Goal: Task Accomplishment & Management: Complete application form

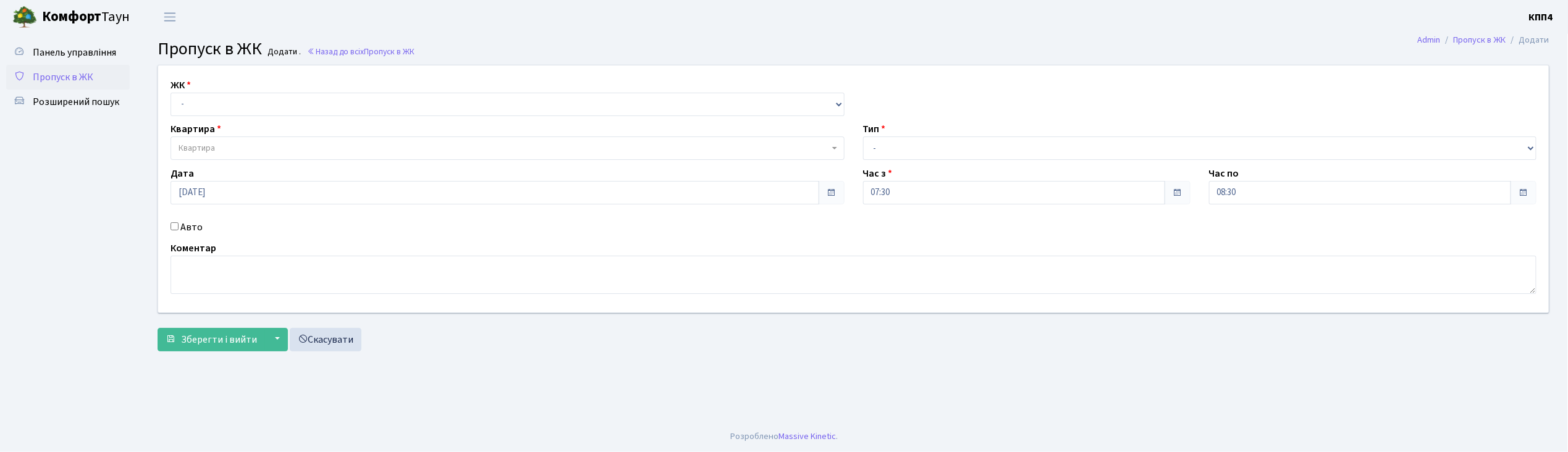
click at [173, 225] on input "Авто" at bounding box center [175, 226] width 8 height 8
checkbox input "true"
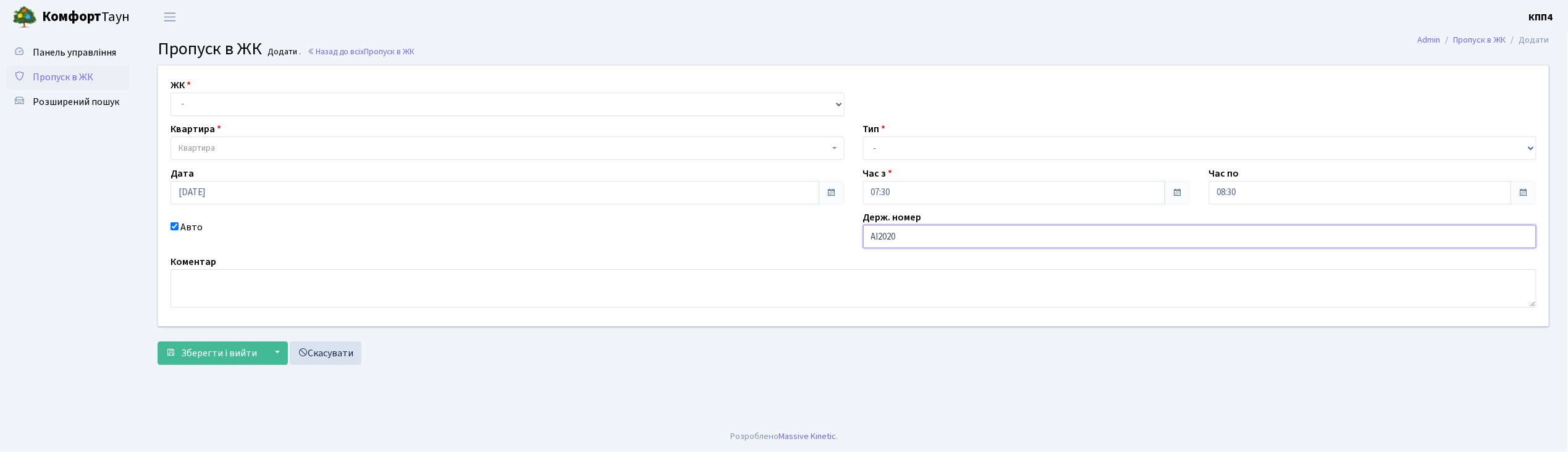
type input "АІ2020КС"
click at [261, 112] on select "- КТ, вул. Регенераторна, 4 КТ2, просп. Соборності, 17 КТ3, вул. Березнева, 16 …" at bounding box center [508, 104] width 674 height 23
select select "271"
click at [171, 92] on select "- КТ, вул. Регенераторна, 4 КТ2, просп. Соборності, 17 КТ3, вул. Березнева, 16 …" at bounding box center [508, 104] width 674 height 23
select select
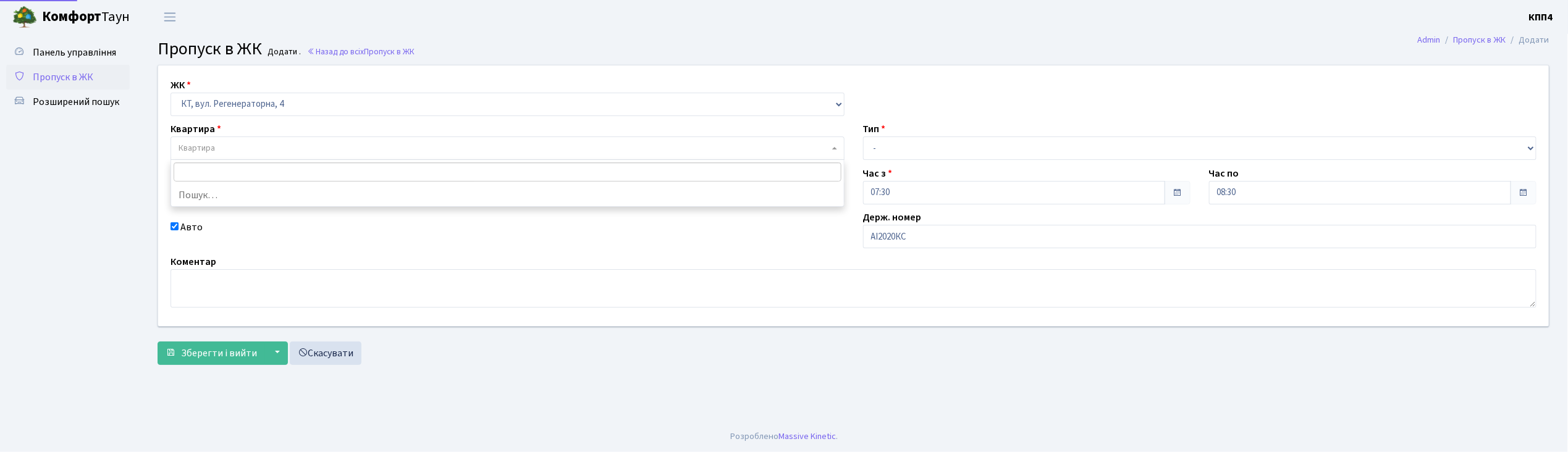
click at [257, 146] on span "Квартира" at bounding box center [504, 148] width 651 height 12
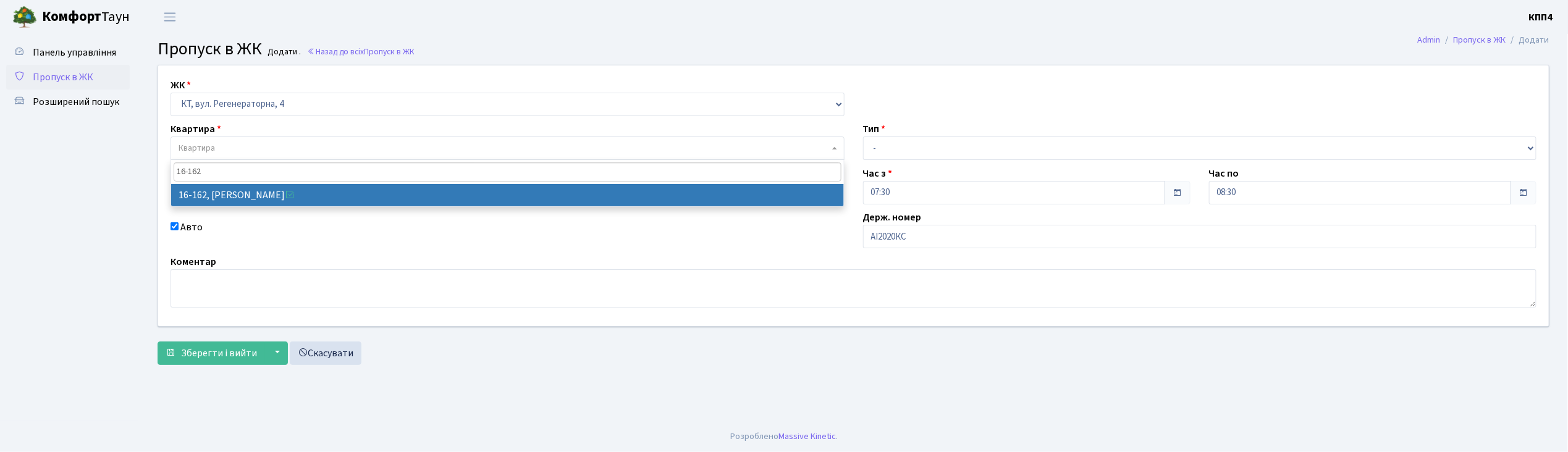
type input "16-162"
select select "8723"
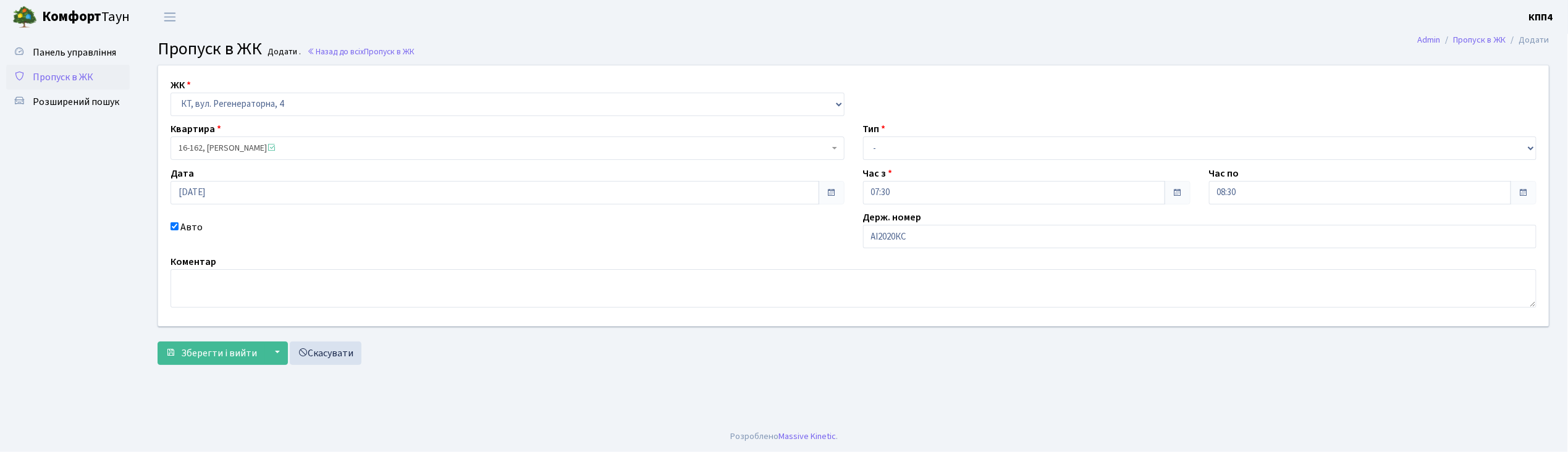
click at [955, 135] on div "Тип - Доставка Таксі Гості Сервіс" at bounding box center [1200, 141] width 692 height 38
click at [948, 153] on select "- Доставка Таксі Гості Сервіс" at bounding box center [1200, 148] width 674 height 23
select select "3"
click at [863, 137] on select "- Доставка Таксі Гості Сервіс" at bounding box center [1200, 148] width 674 height 23
click at [230, 356] on span "Зберегти і вийти" at bounding box center [219, 354] width 76 height 13
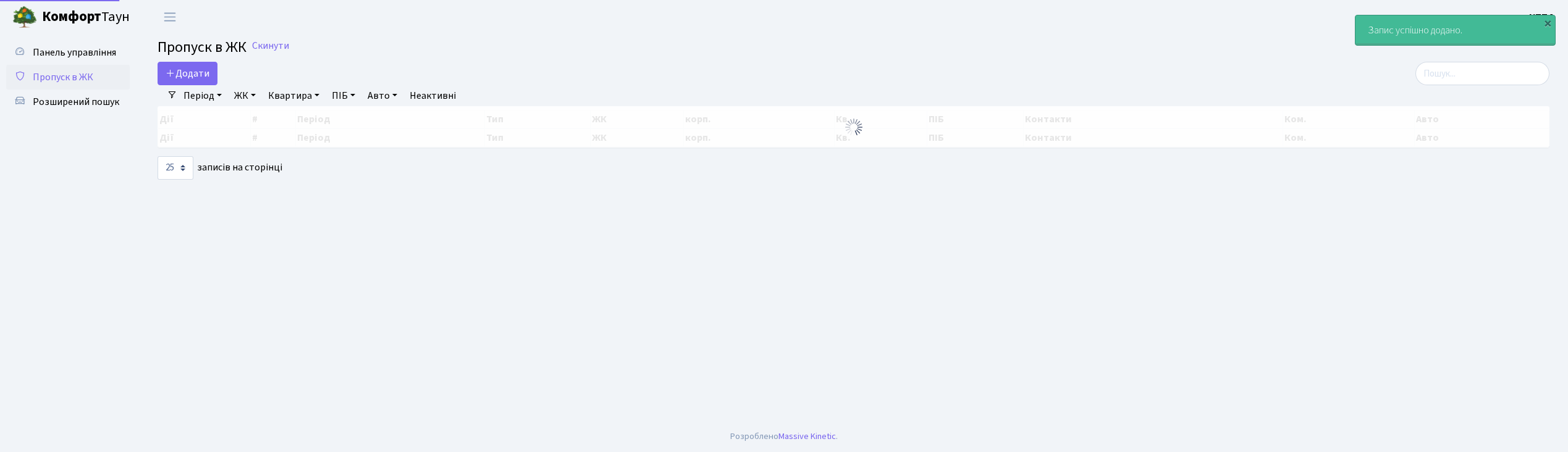
select select "25"
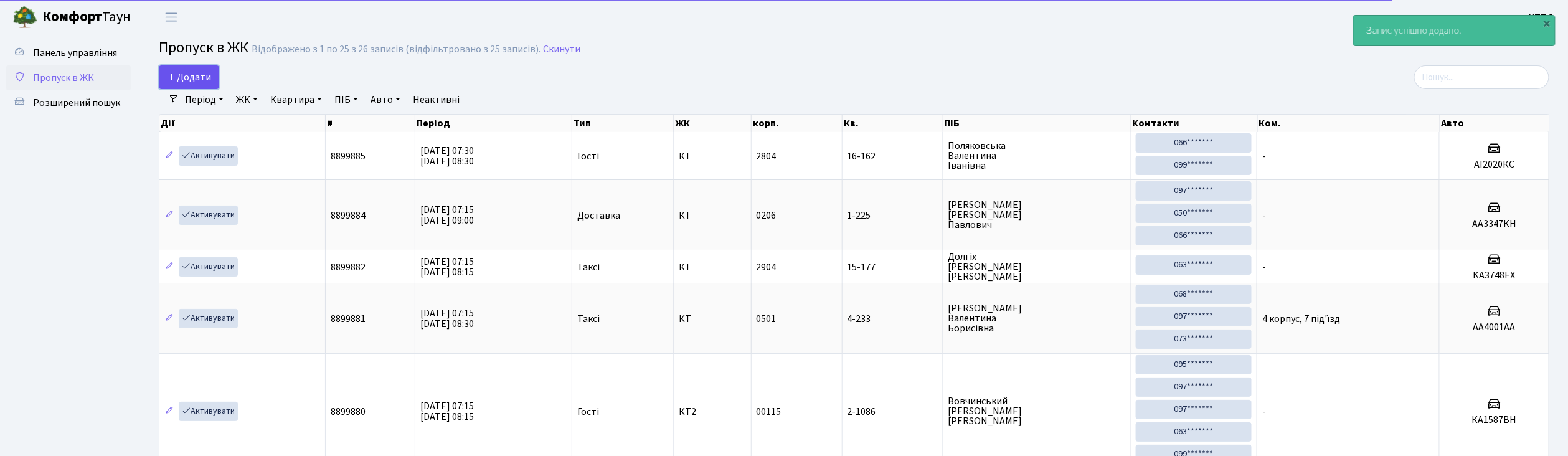
click at [187, 73] on span "Додати" at bounding box center [189, 77] width 44 height 13
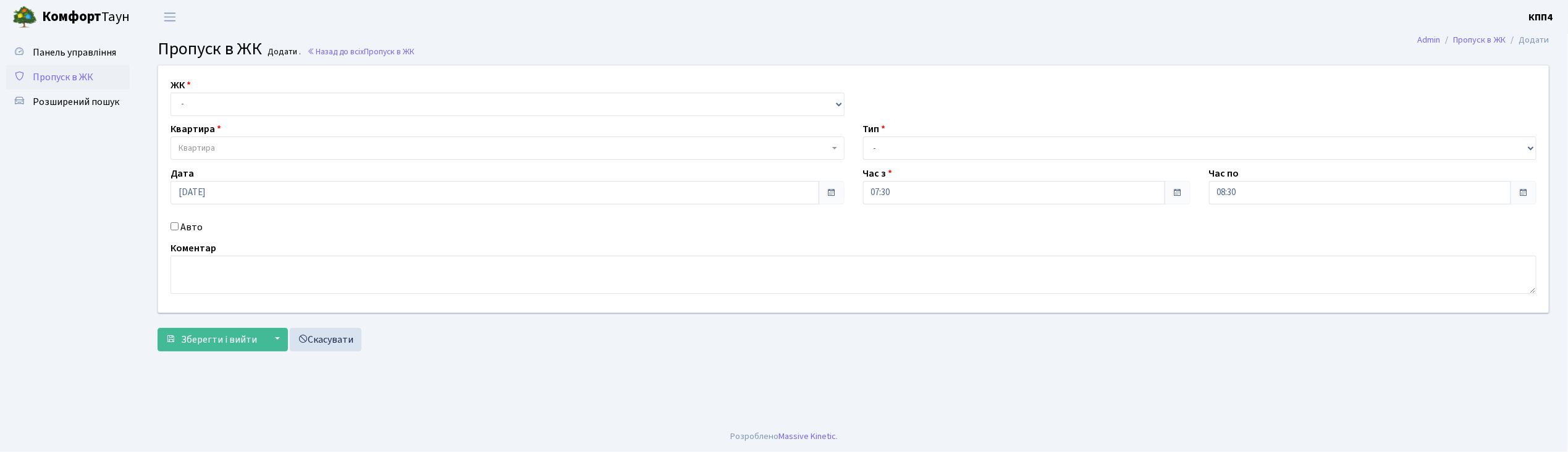
click at [171, 226] on input "Авто" at bounding box center [175, 226] width 8 height 8
checkbox input "true"
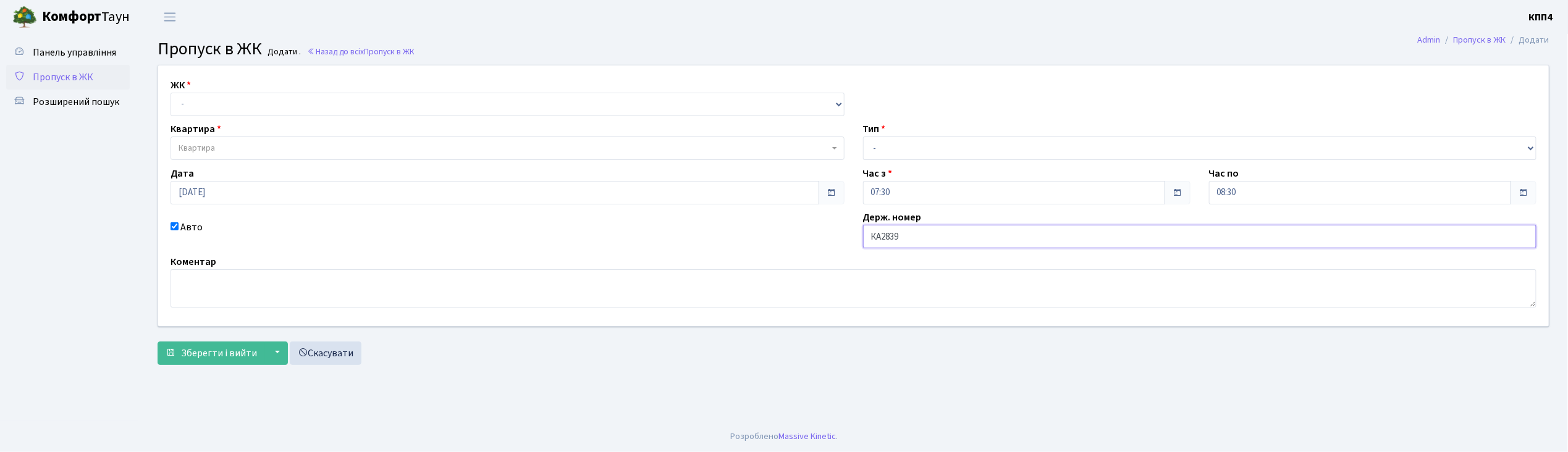
type input "КА2839ІІ"
click at [231, 112] on select "- КТ, вул. Регенераторна, 4 КТ2, просп. Соборності, 17 КТ3, вул. Березнева, 16 …" at bounding box center [508, 104] width 674 height 23
select select "271"
click at [171, 92] on select "- КТ, вул. Регенераторна, 4 КТ2, просп. Соборності, 17 КТ3, вул. Березнева, 16 …" at bounding box center [508, 104] width 674 height 23
select select
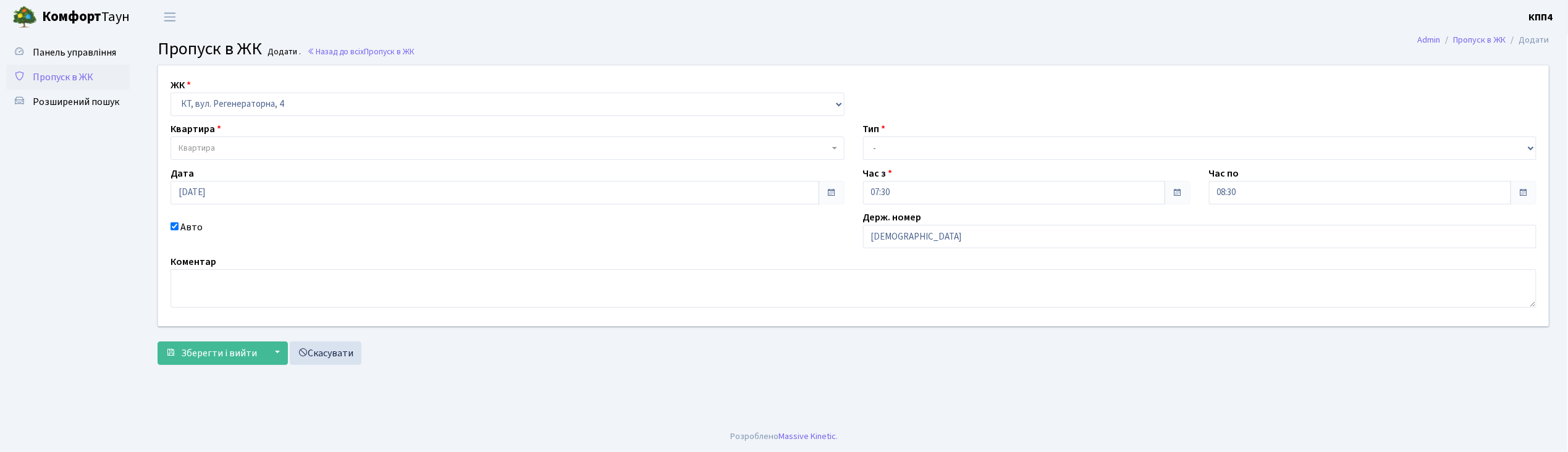
click at [228, 151] on span "Квартира" at bounding box center [504, 148] width 651 height 12
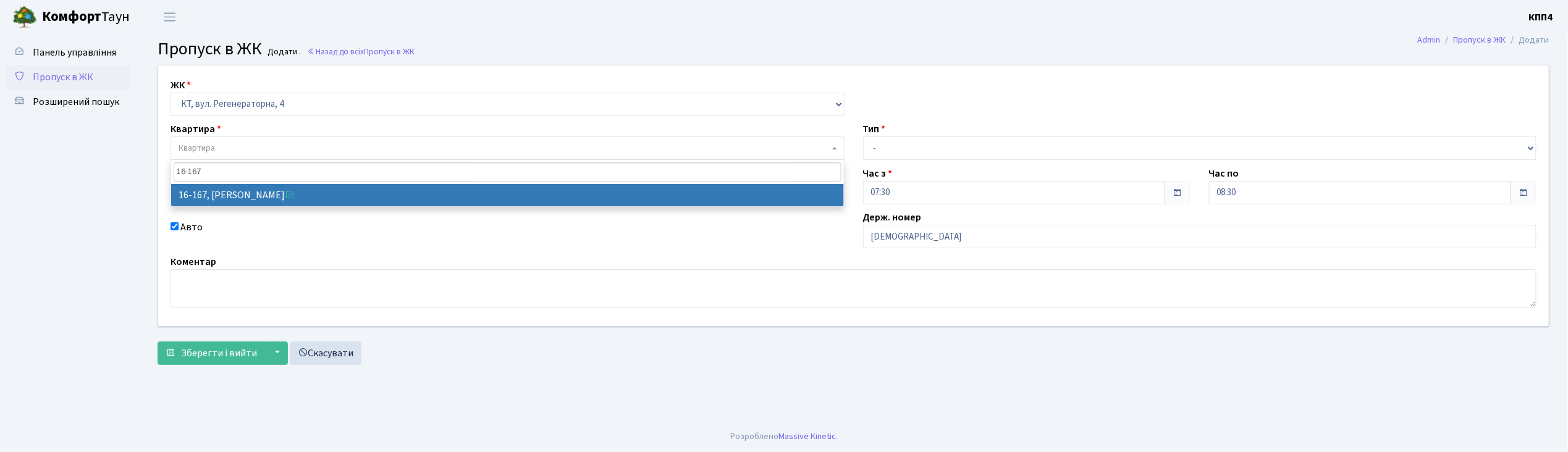
type input "16-167"
select select "8728"
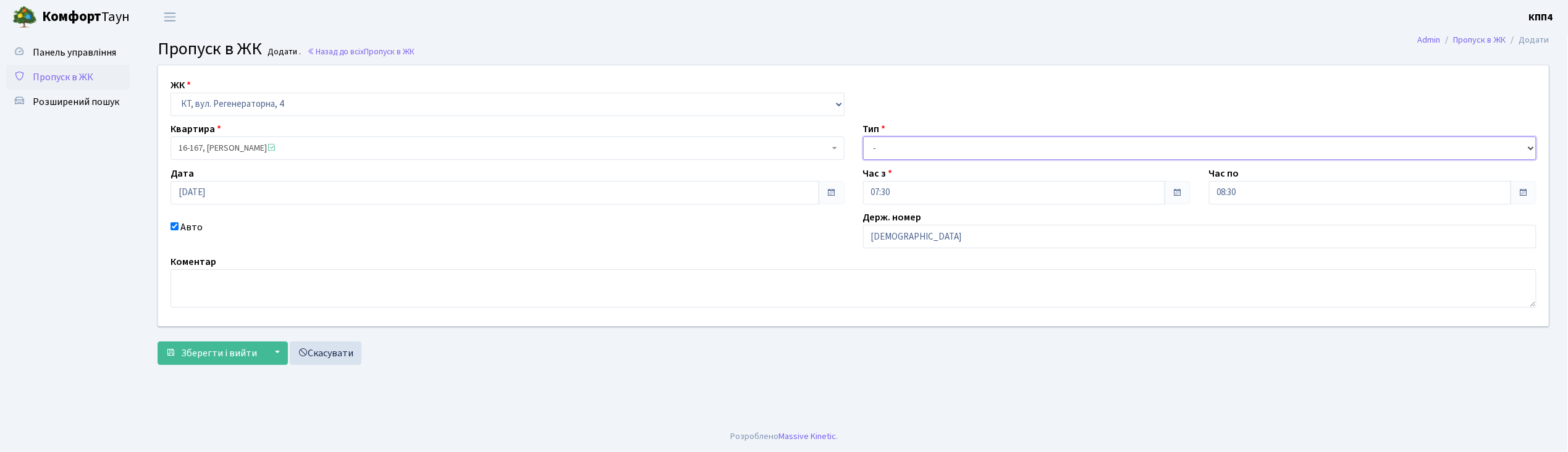
click at [884, 142] on select "- Доставка Таксі Гості Сервіс" at bounding box center [1200, 148] width 674 height 23
select select "3"
click at [863, 137] on select "- Доставка Таксі Гості Сервіс" at bounding box center [1200, 148] width 674 height 23
click at [229, 361] on button "Зберегти і вийти" at bounding box center [211, 354] width 107 height 23
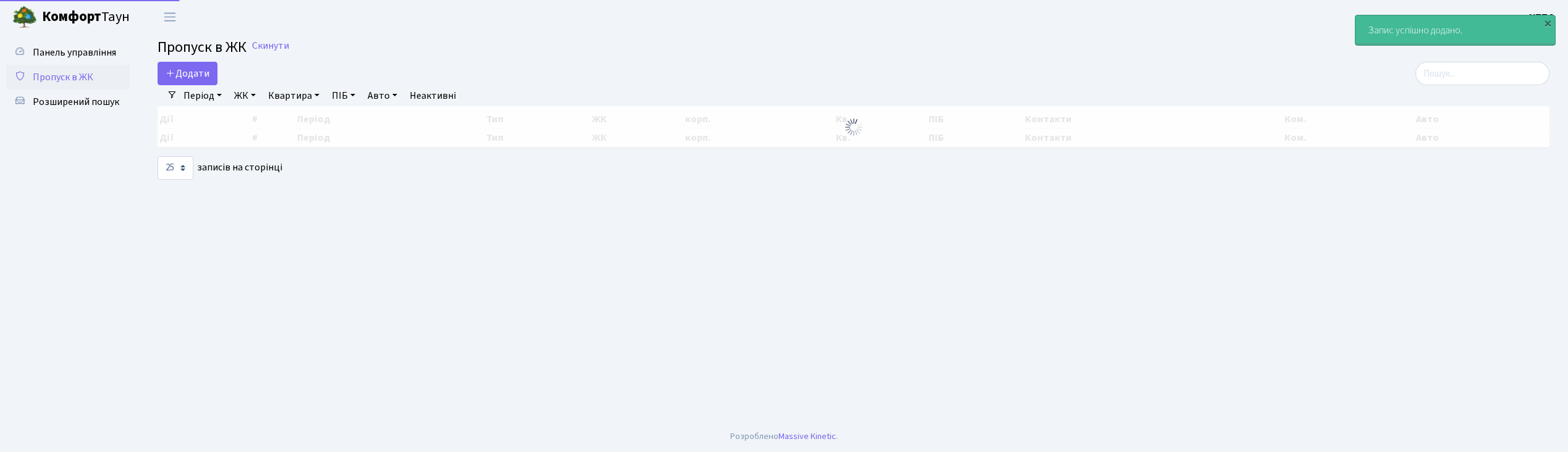
select select "25"
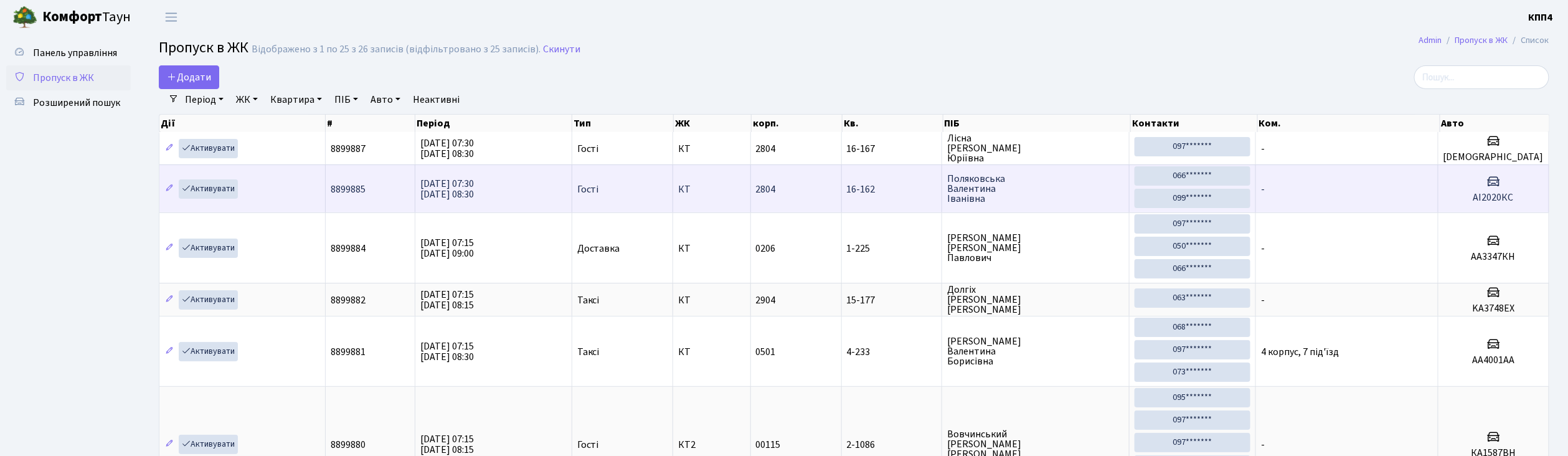
click at [904, 188] on span "16-162" at bounding box center [893, 190] width 91 height 10
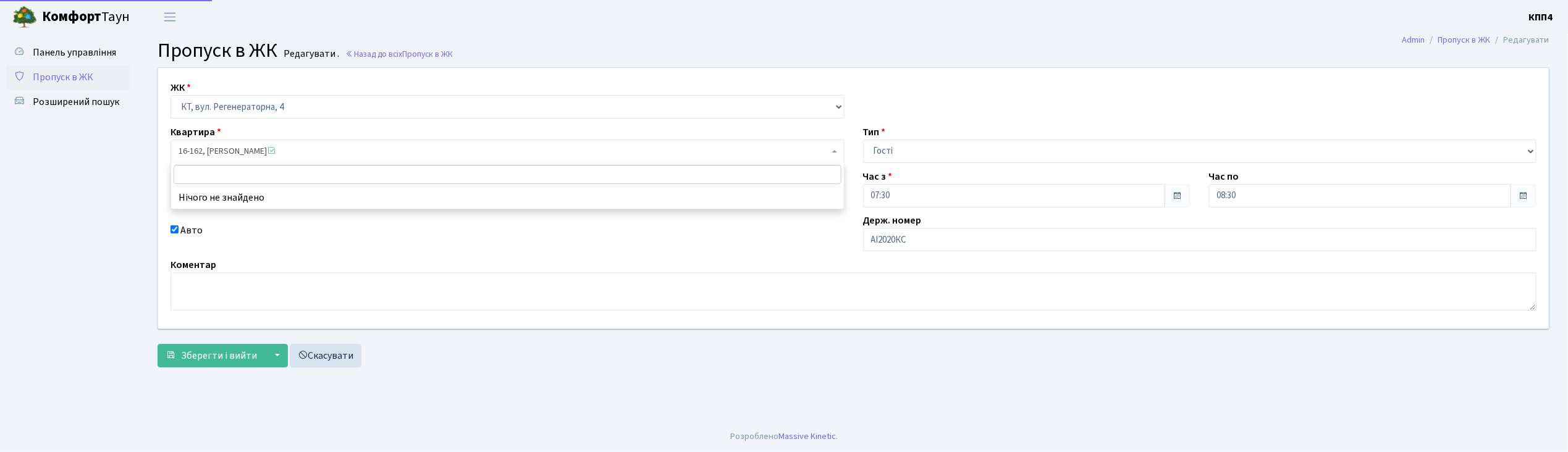
click at [203, 150] on span "16-162, [PERSON_NAME]" at bounding box center [504, 151] width 651 height 12
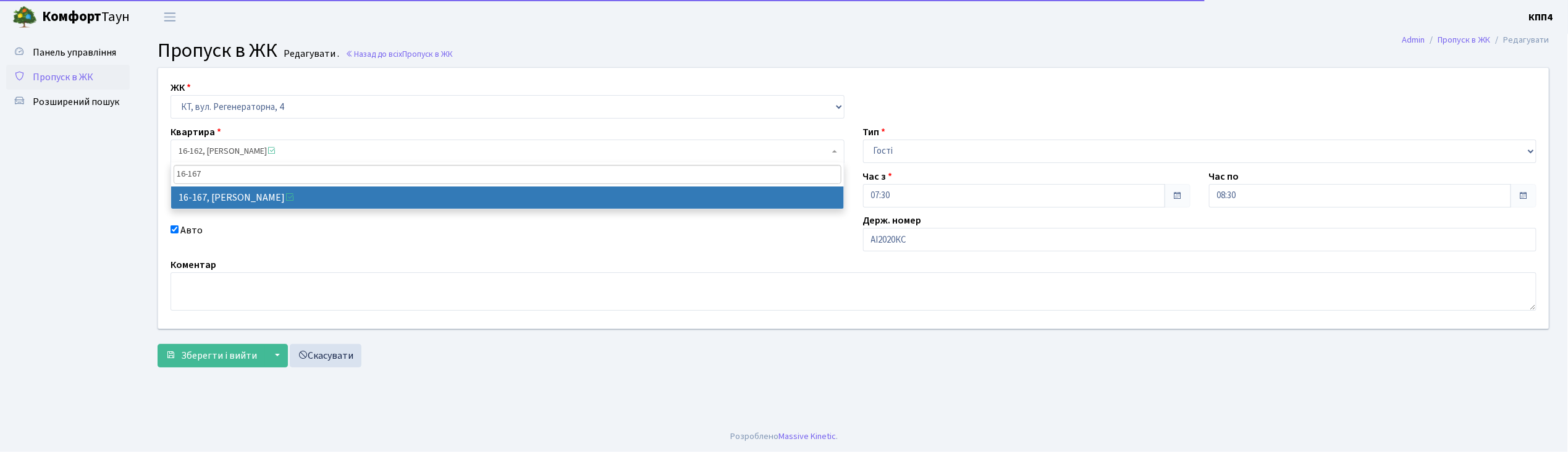
type input "16-167"
select select "8728"
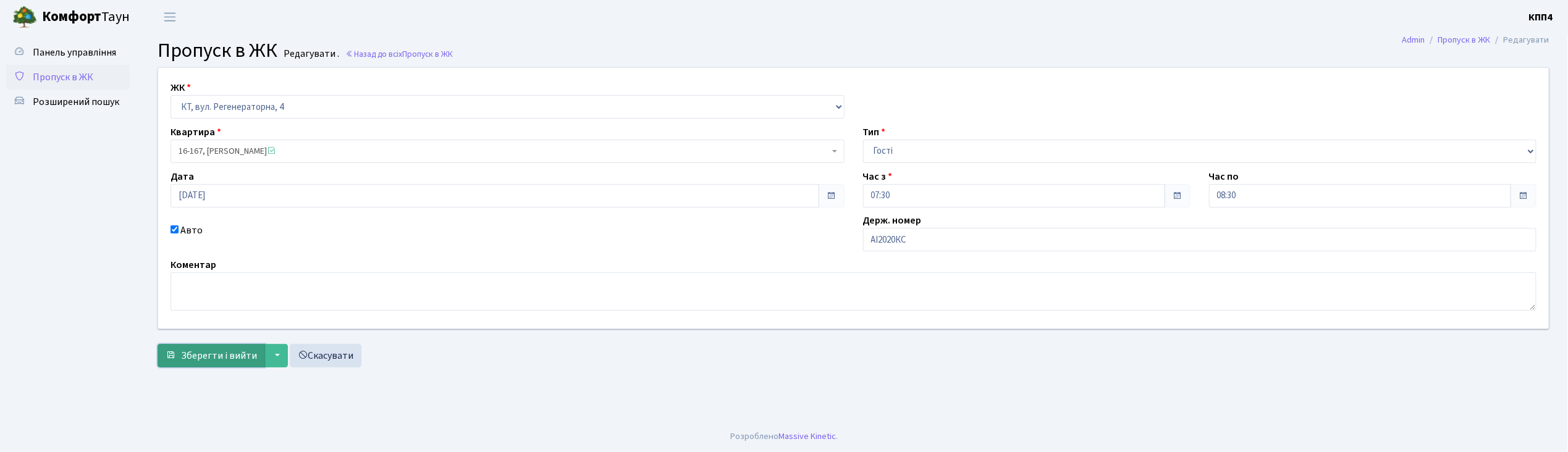
click at [209, 360] on span "Зберегти і вийти" at bounding box center [219, 355] width 76 height 13
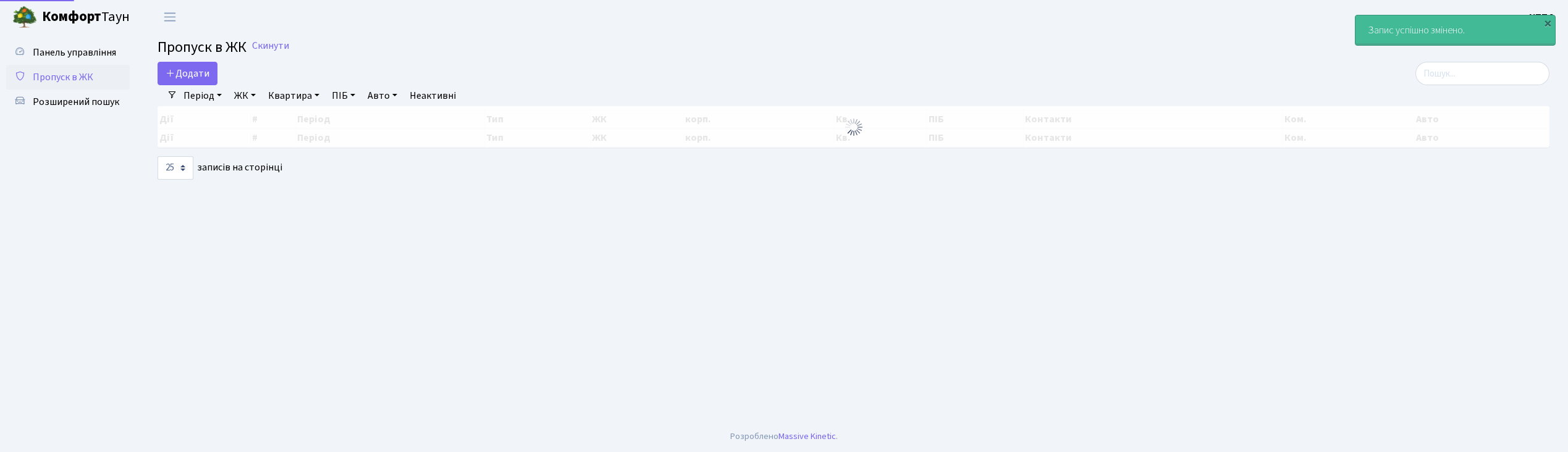
select select "25"
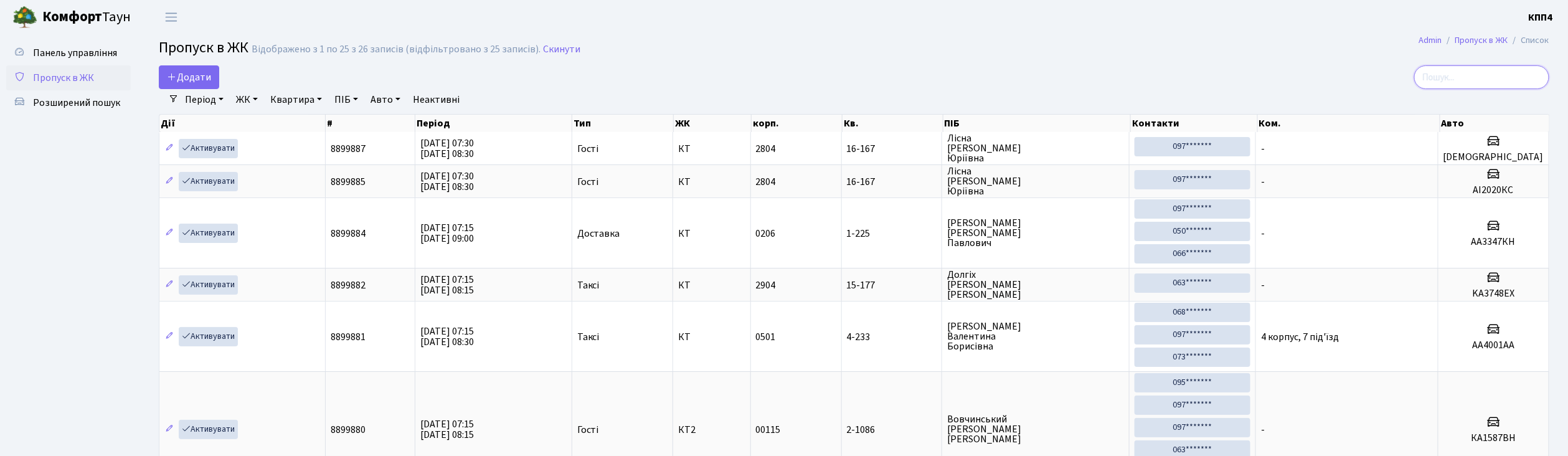
click at [1471, 86] on input "search" at bounding box center [1482, 77] width 135 height 24
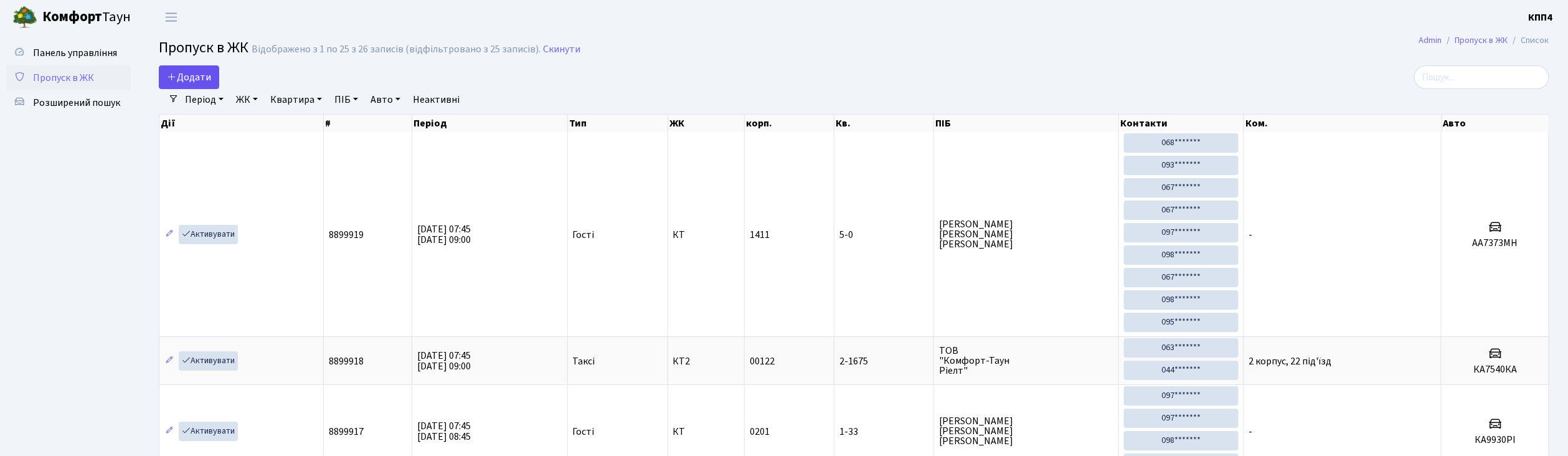
click at [203, 86] on link "Додати" at bounding box center [189, 77] width 60 height 24
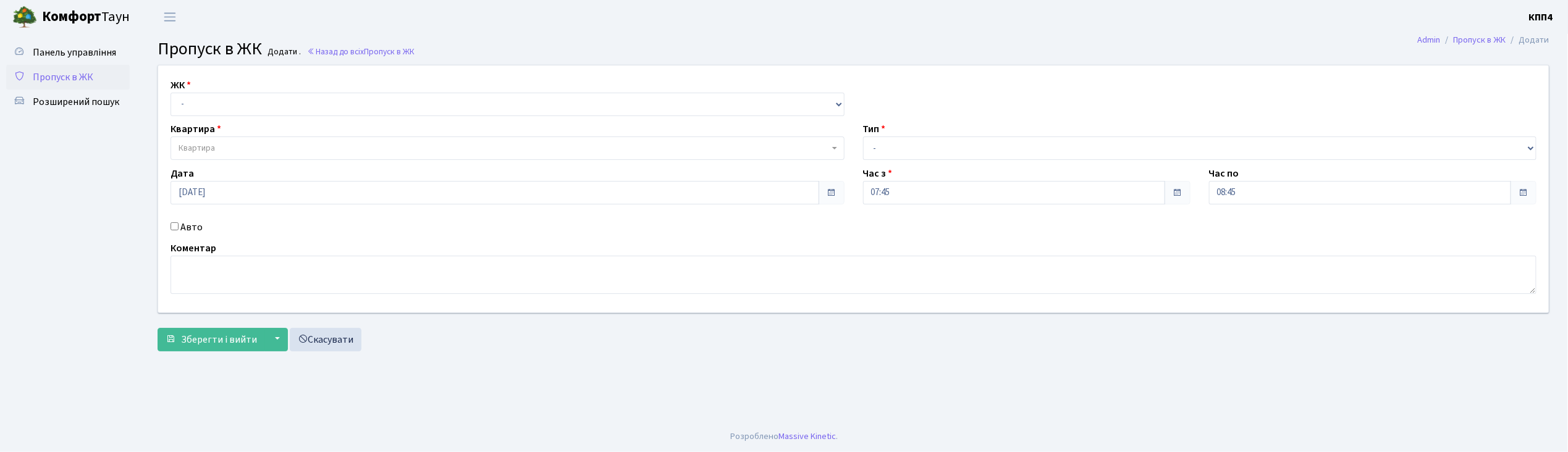
click at [174, 222] on input "Авто" at bounding box center [175, 226] width 8 height 8
checkbox input "true"
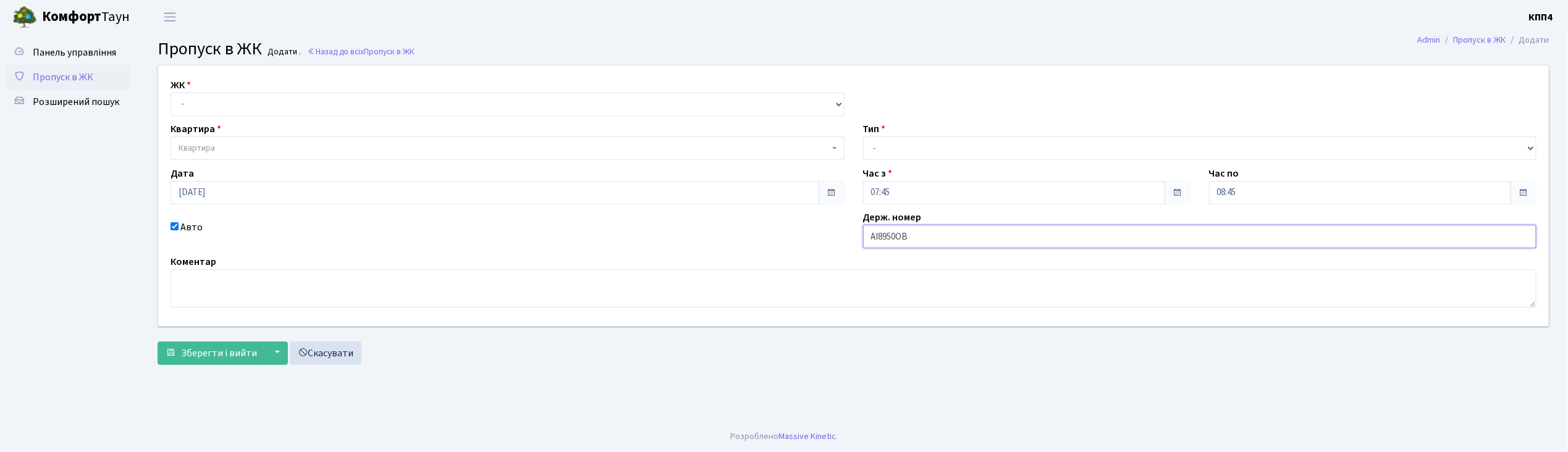
type input "АІ8950ОВ"
click at [203, 97] on select "- КТ, вул. Регенераторна, 4 КТ2, просп. Соборності, 17 КТ3, вул. Березнева, 16 …" at bounding box center [508, 104] width 674 height 23
select select "271"
click at [171, 92] on select "- КТ, вул. Регенераторна, 4 КТ2, просп. Соборності, 17 КТ3, вул. Березнева, 16 …" at bounding box center [508, 104] width 674 height 23
select select
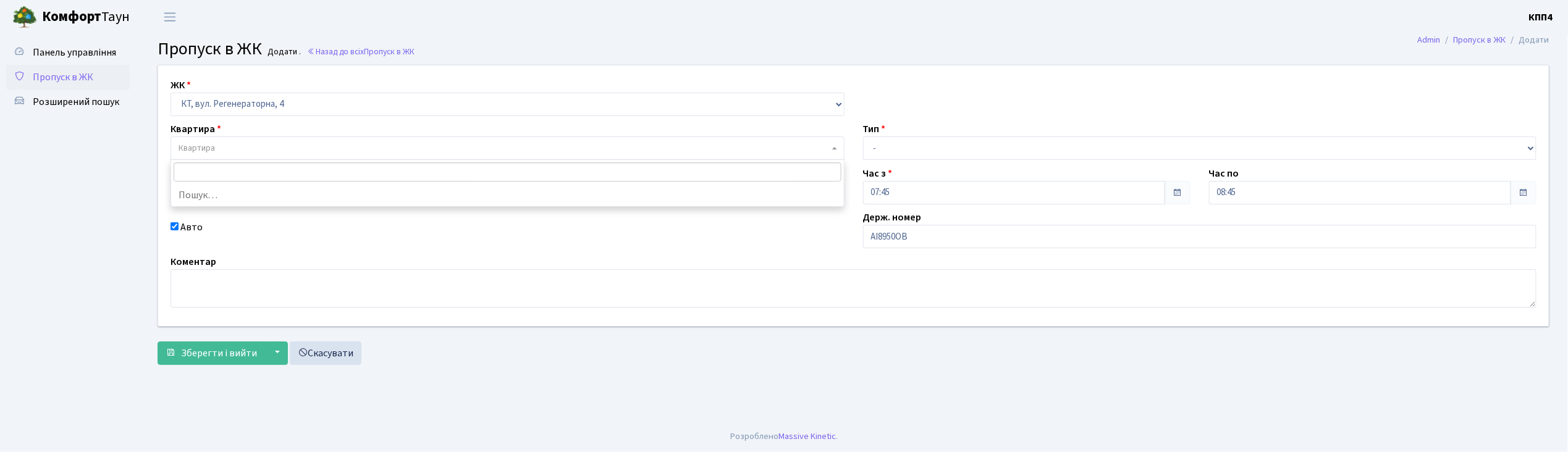
click at [215, 147] on span "Квартира" at bounding box center [197, 148] width 37 height 12
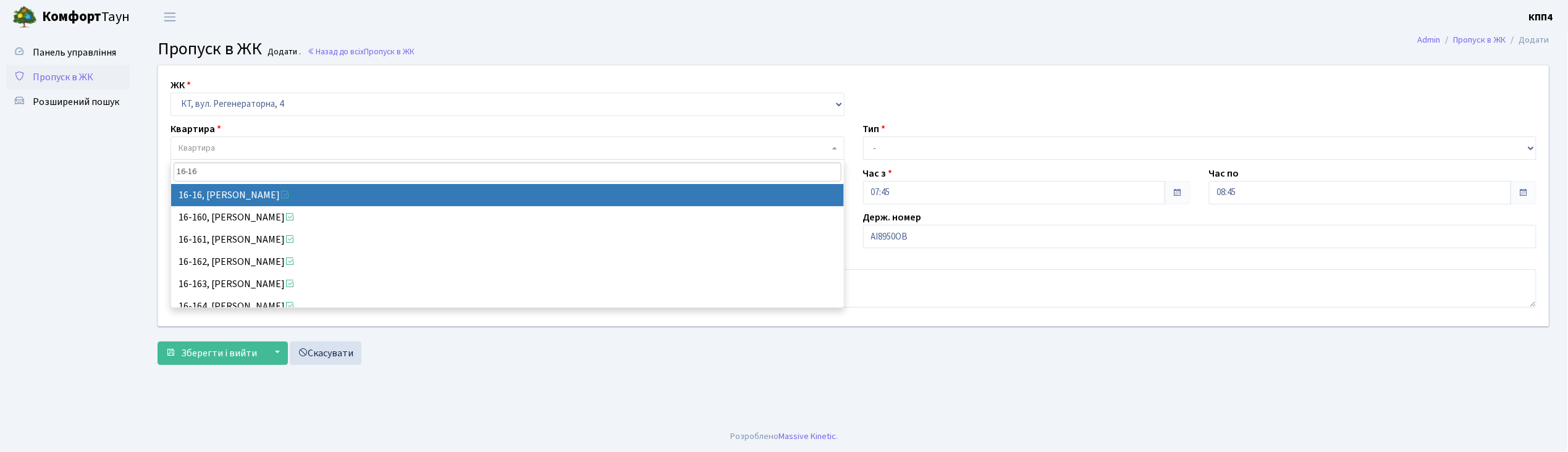
type input "16-16"
select select "8577"
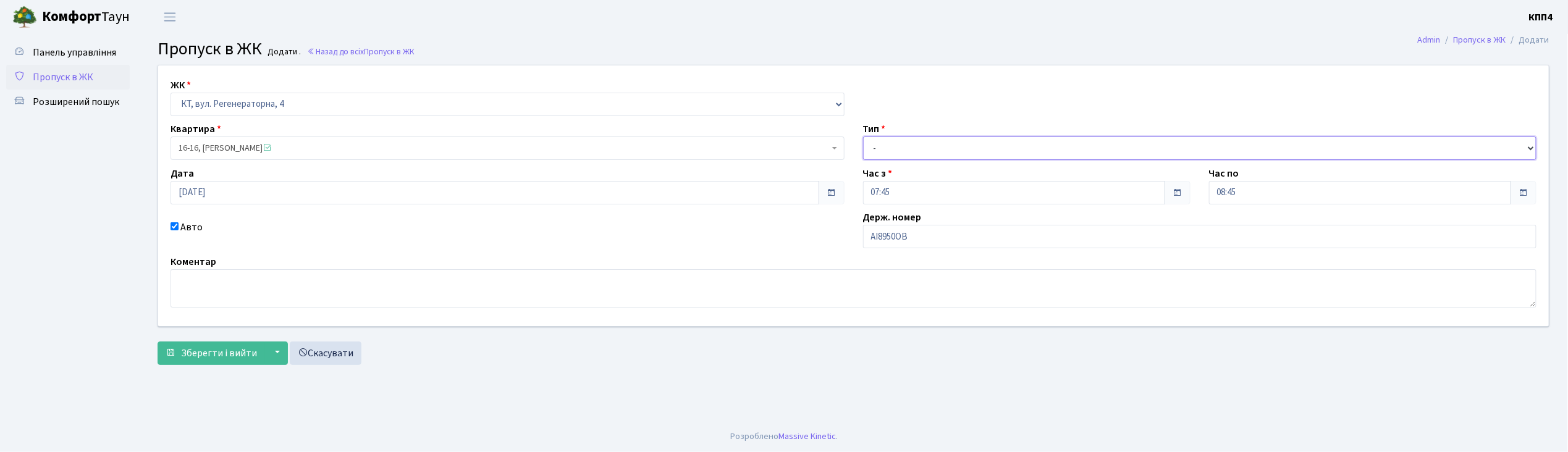
click at [900, 149] on select "- Доставка Таксі Гості Сервіс" at bounding box center [1200, 148] width 674 height 23
select select "2"
click at [863, 137] on select "- Доставка Таксі Гості Сервіс" at bounding box center [1200, 148] width 674 height 23
click at [228, 352] on span "Зберегти і вийти" at bounding box center [219, 354] width 76 height 13
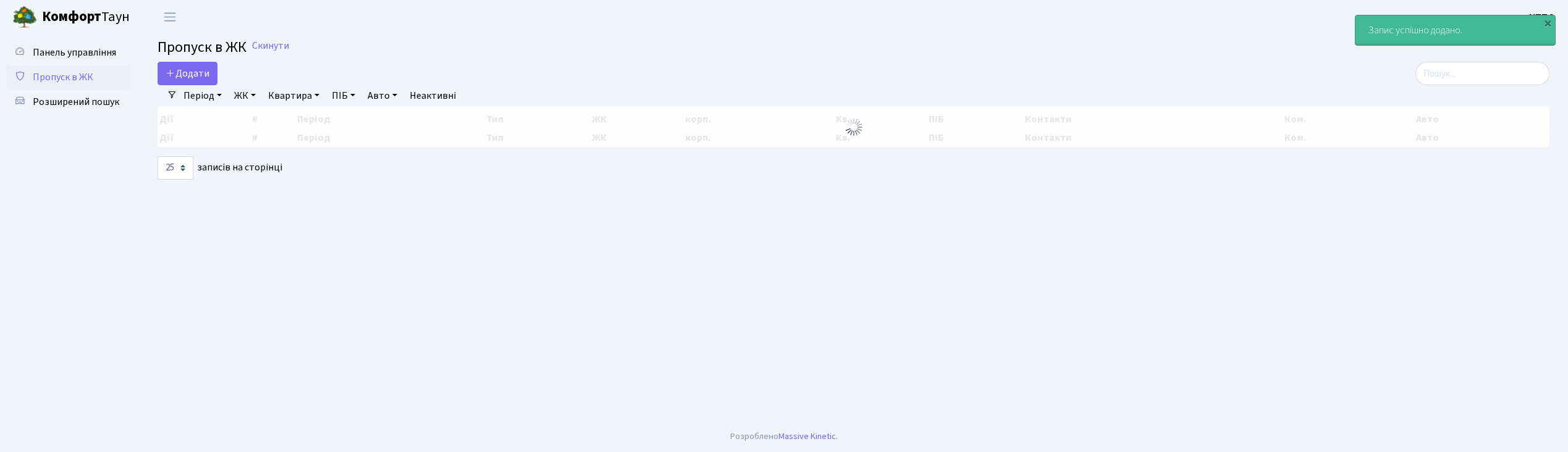
select select "25"
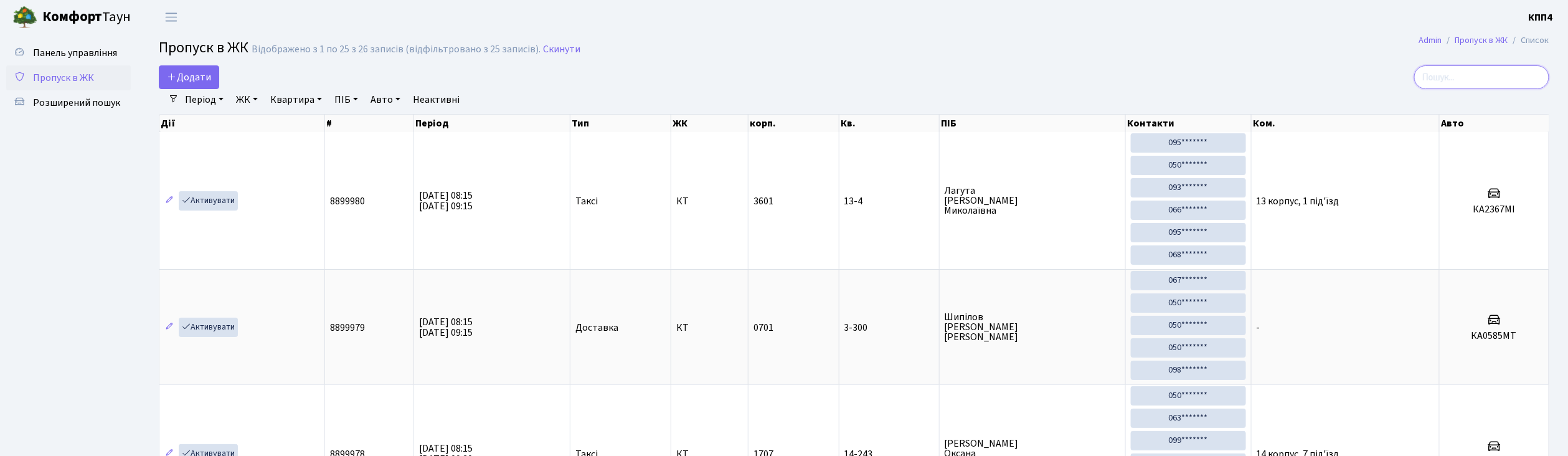
click at [1443, 81] on input "search" at bounding box center [1482, 77] width 135 height 24
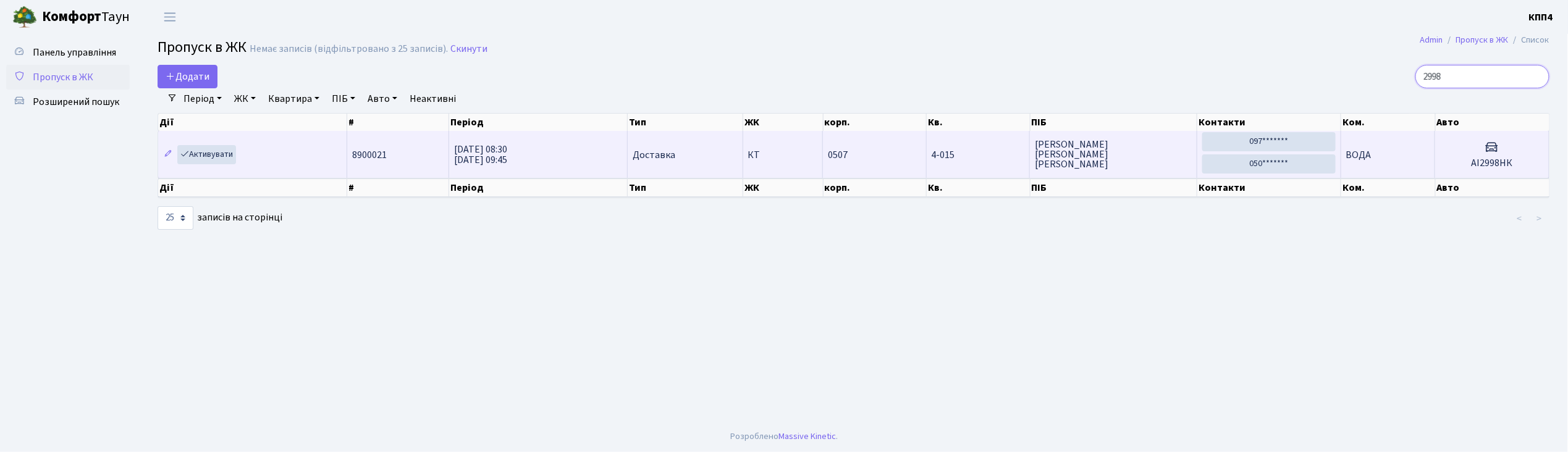
type input "2998"
click at [1409, 156] on td "ВОДА" at bounding box center [1388, 154] width 94 height 47
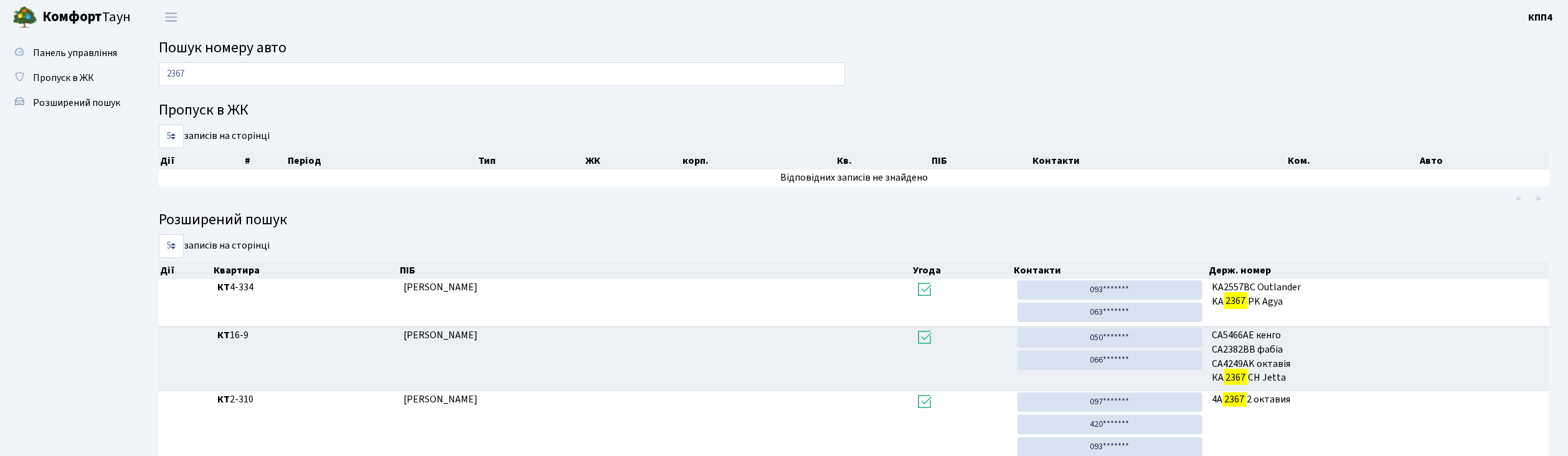
type input "2367"
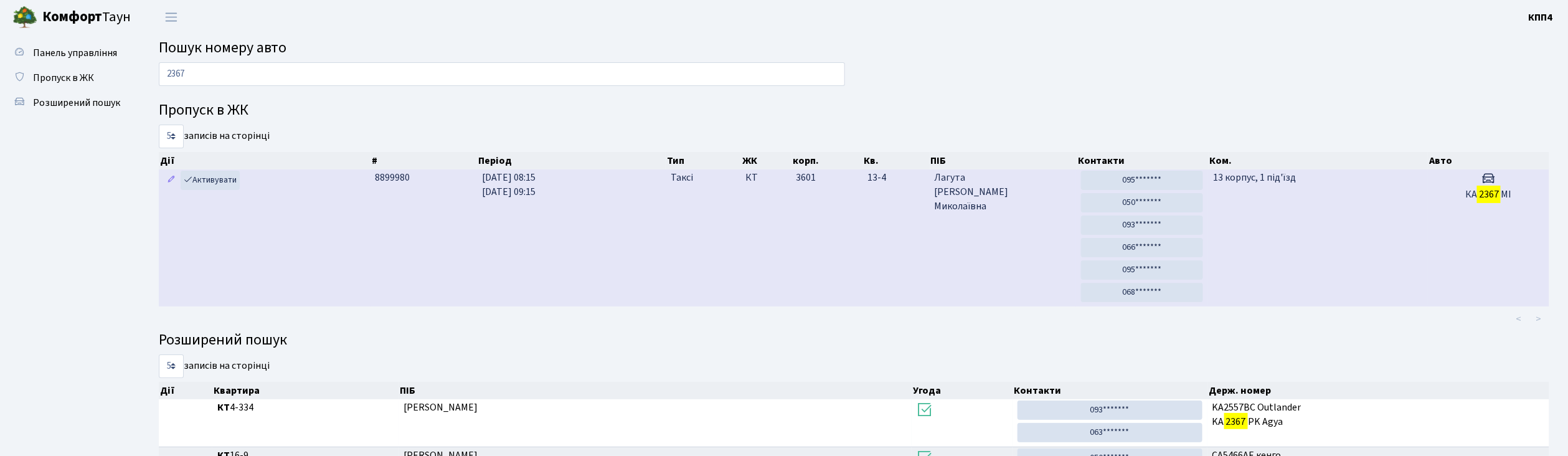
click at [1037, 253] on td "Лагута Людмила Миколаївна" at bounding box center [1003, 238] width 147 height 137
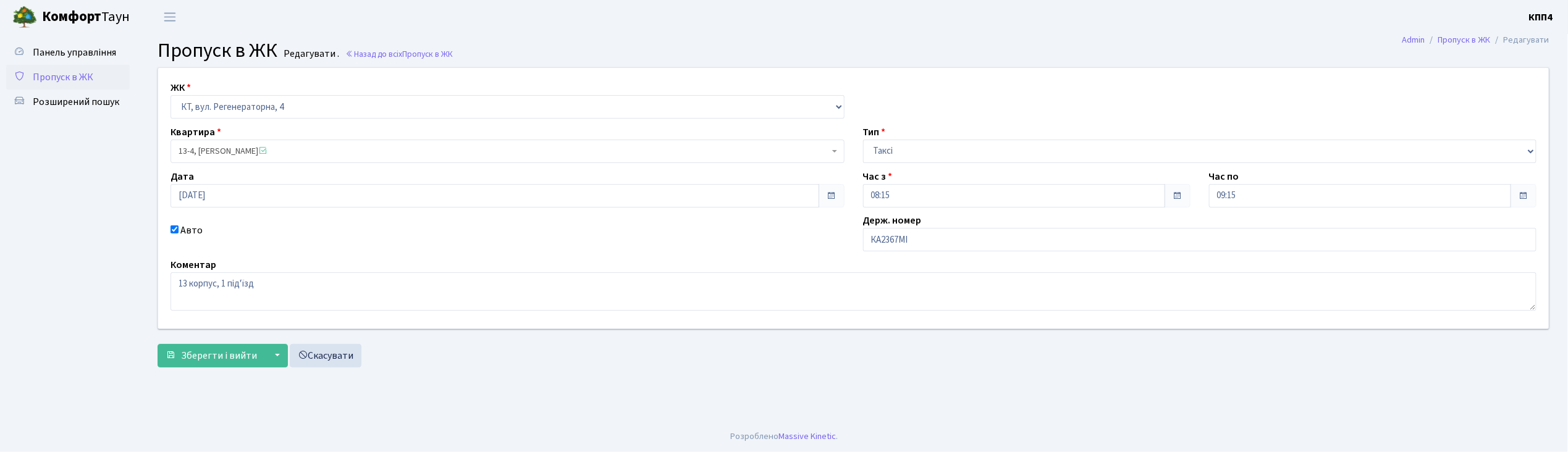
click at [117, 354] on ul "Панель управління Пропуск в ЖК Розширений пошук" at bounding box center [67, 227] width 123 height 375
click at [112, 52] on span "Панель управління" at bounding box center [74, 52] width 83 height 13
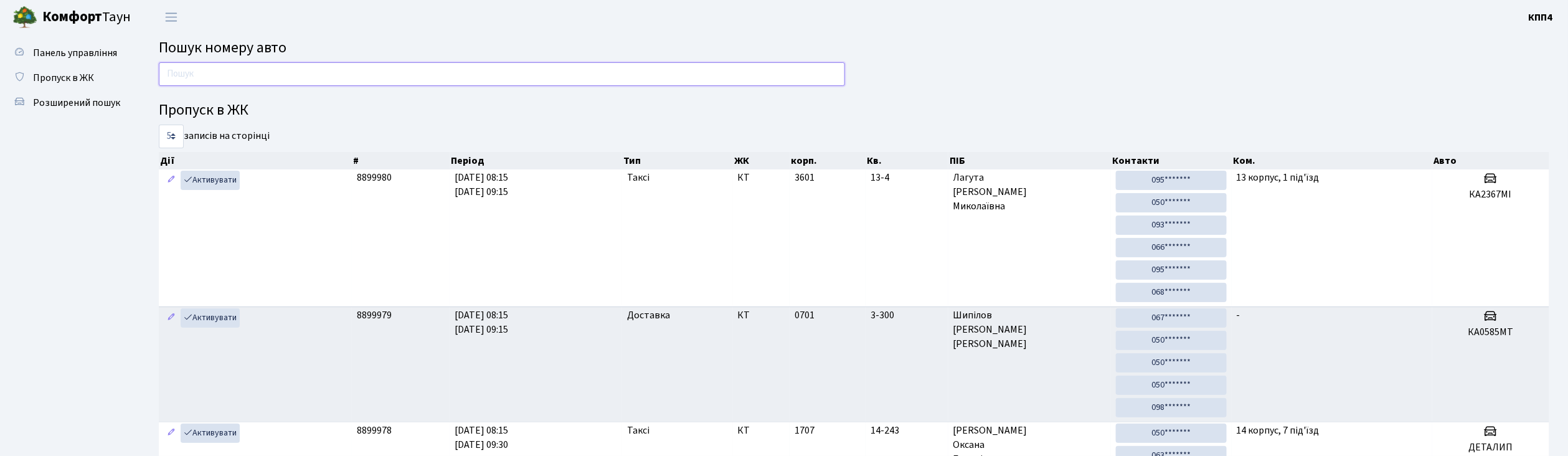
click at [185, 74] on input "text" at bounding box center [502, 74] width 686 height 24
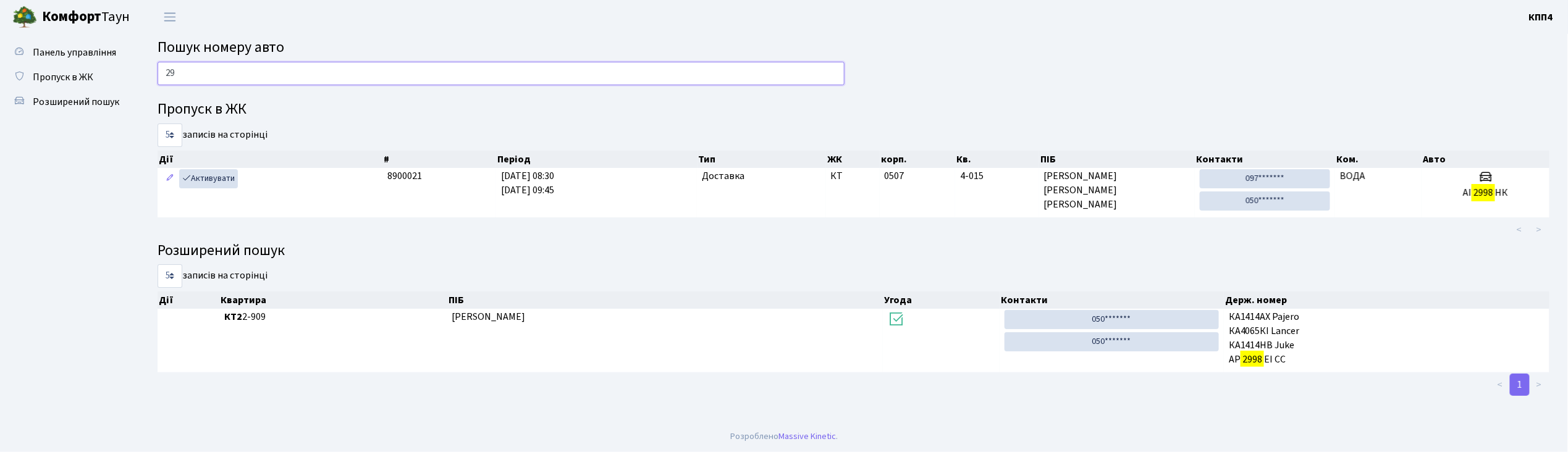
type input "2"
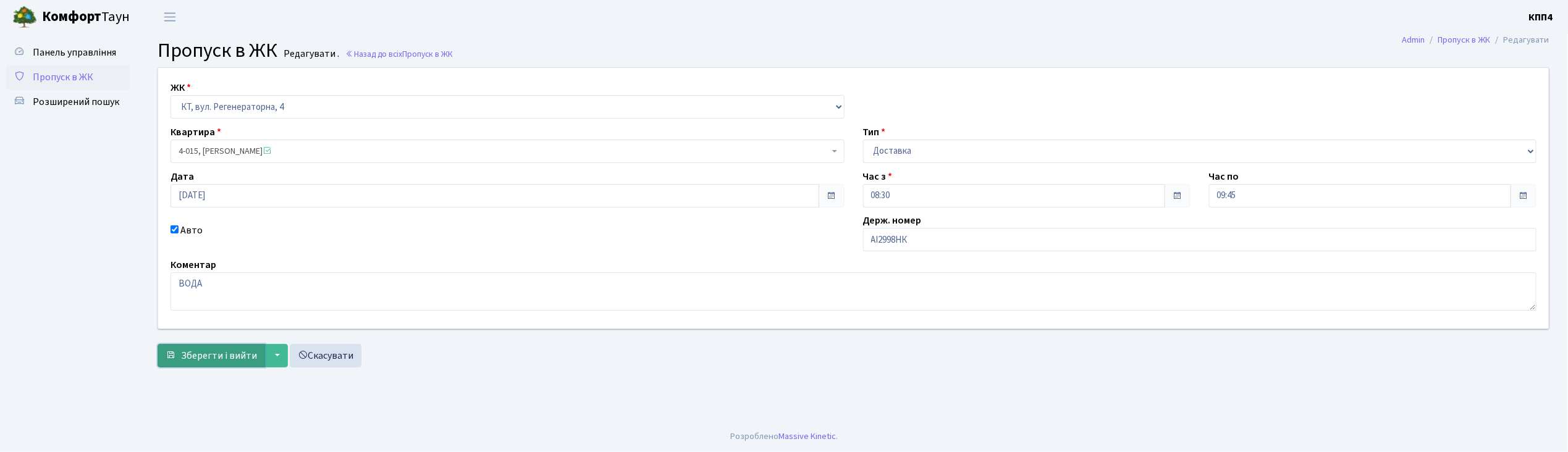
click at [211, 363] on span "Зберегти і вийти" at bounding box center [219, 355] width 76 height 13
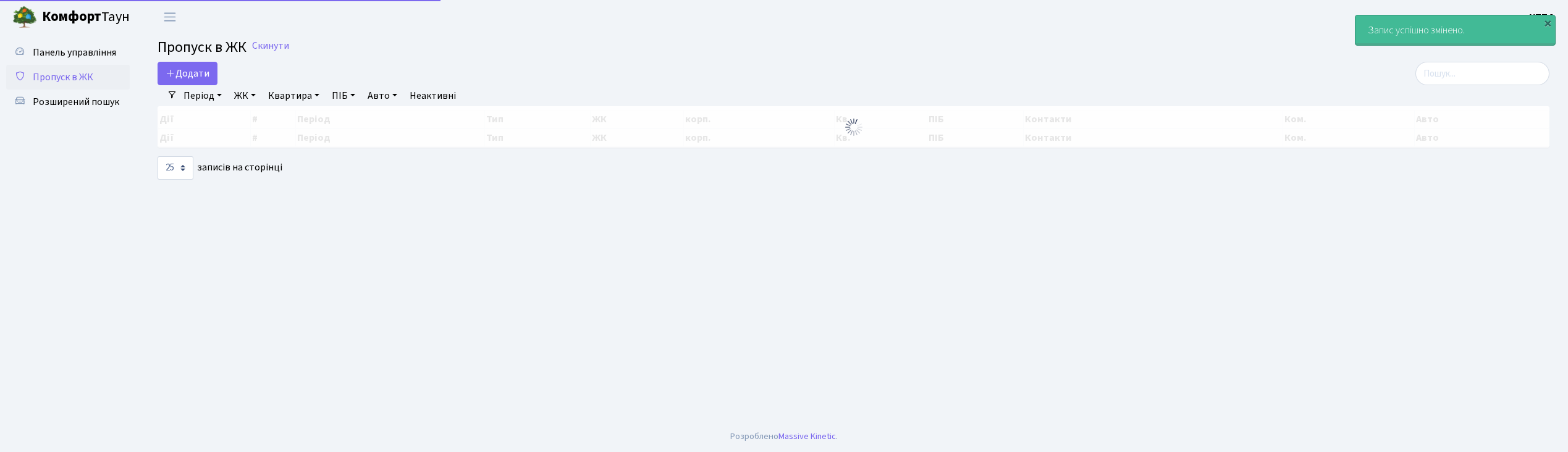
select select "25"
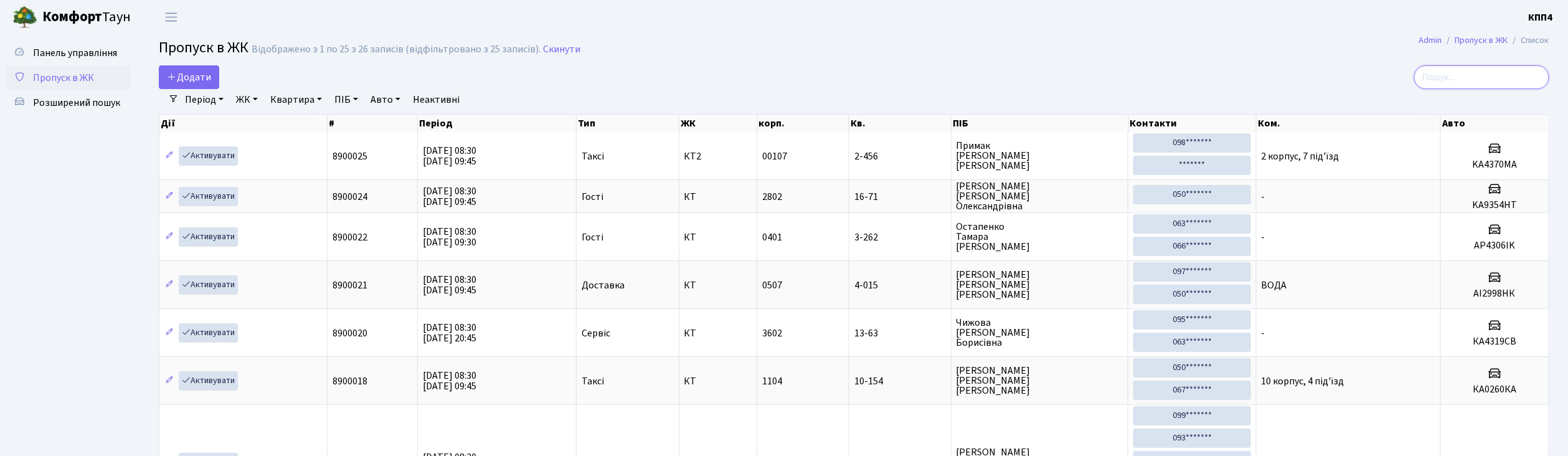
click at [1462, 82] on input "search" at bounding box center [1482, 77] width 135 height 24
